Goal: Task Accomplishment & Management: Manage account settings

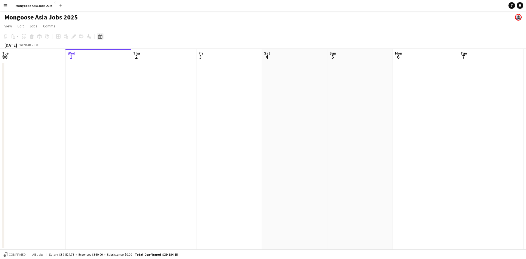
click at [103, 35] on div "Date picker" at bounding box center [100, 36] width 7 height 7
click at [123, 91] on span "9" at bounding box center [123, 90] width 7 height 7
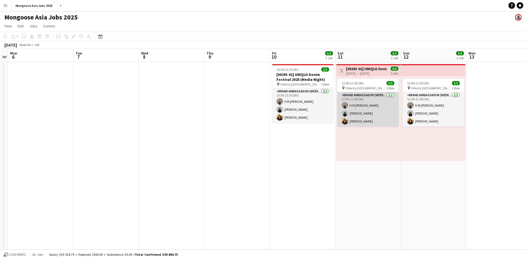
click at [368, 101] on app-card-role "Brand Ambassador (weekend) [DATE] 12:00-21:00 (9h) H M [PERSON_NAME] [PERSON_NA…" at bounding box center [367, 109] width 61 height 35
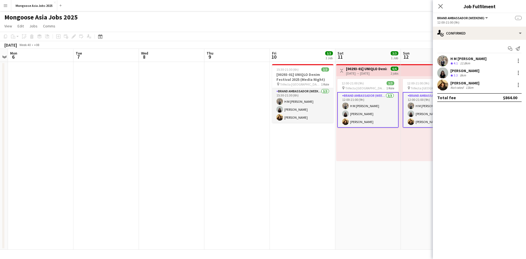
click at [471, 18] on span "Brand Ambassador (weekend)" at bounding box center [460, 18] width 47 height 4
click at [456, 40] on div "All roles Brand Ambassador (weekend)" at bounding box center [467, 31] width 58 height 23
click at [459, 38] on li "Brand Ambassador (weekend)" at bounding box center [467, 36] width 50 height 5
click at [358, 83] on span "12:00-21:00 (9h)" at bounding box center [353, 83] width 22 height 4
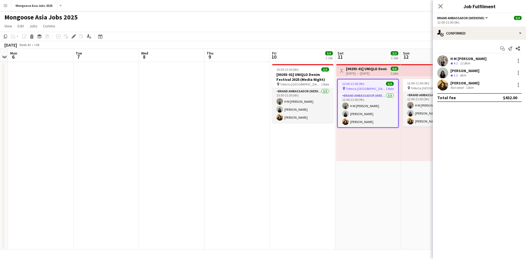
click at [363, 84] on span "12:00-21:00 (9h)" at bounding box center [353, 84] width 22 height 4
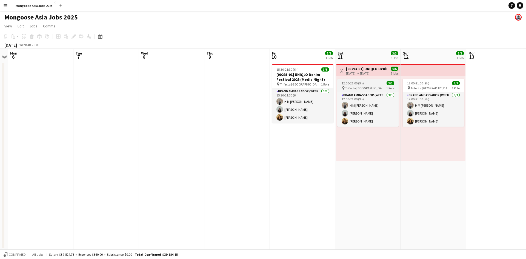
click at [363, 84] on span "12:00-21:00 (9h)" at bounding box center [353, 83] width 22 height 4
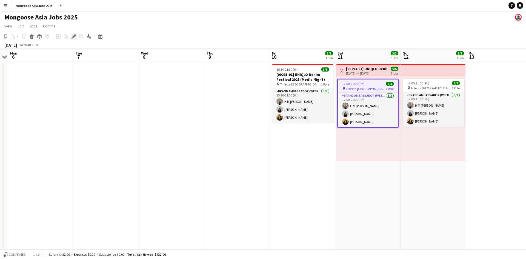
click at [76, 35] on div "Edit" at bounding box center [73, 36] width 7 height 7
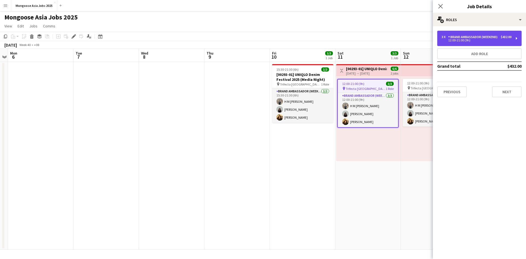
click at [484, 35] on div "3 x Brand Ambassador (weekend) $432.00 12:00-21:00 (9h)" at bounding box center [479, 38] width 84 height 15
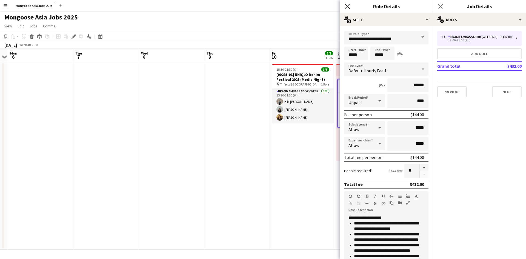
click at [350, 5] on icon "Close pop-in" at bounding box center [347, 6] width 5 height 5
